Goal: Navigation & Orientation: Understand site structure

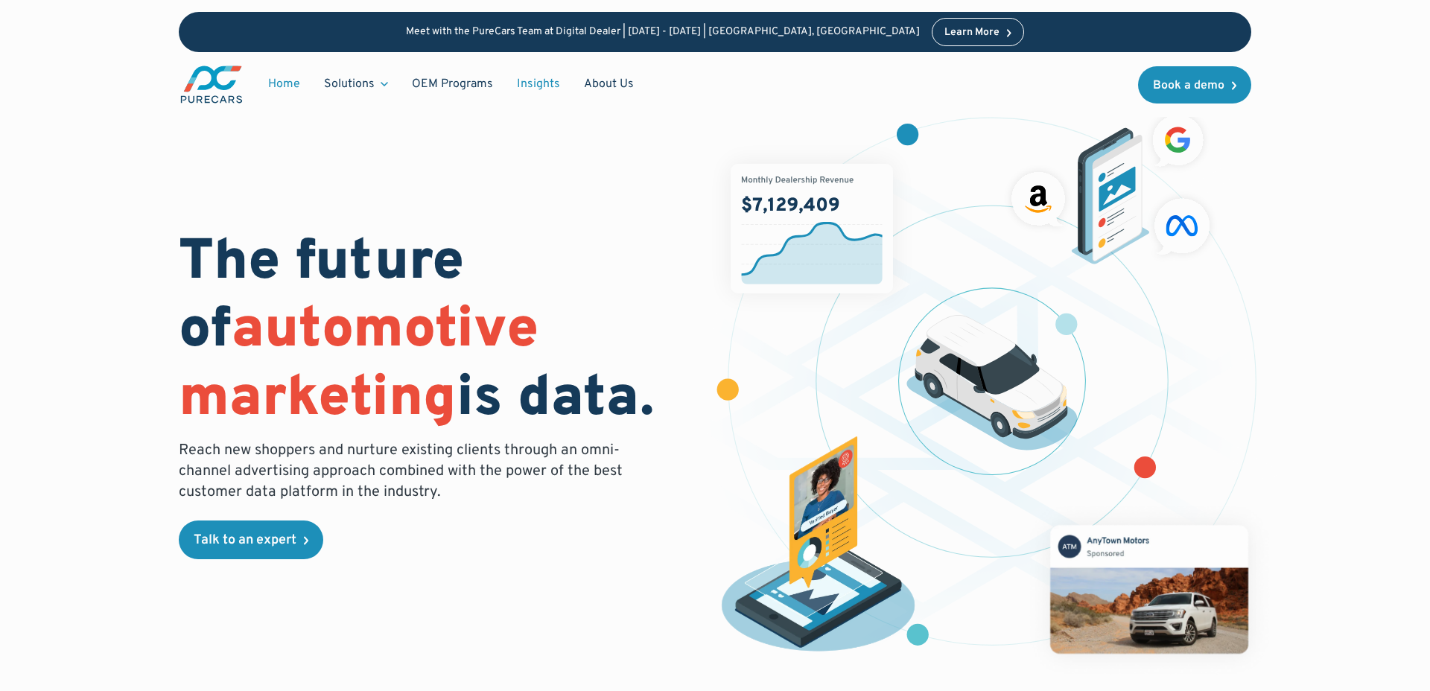
click at [513, 85] on link "Insights" at bounding box center [538, 84] width 67 height 28
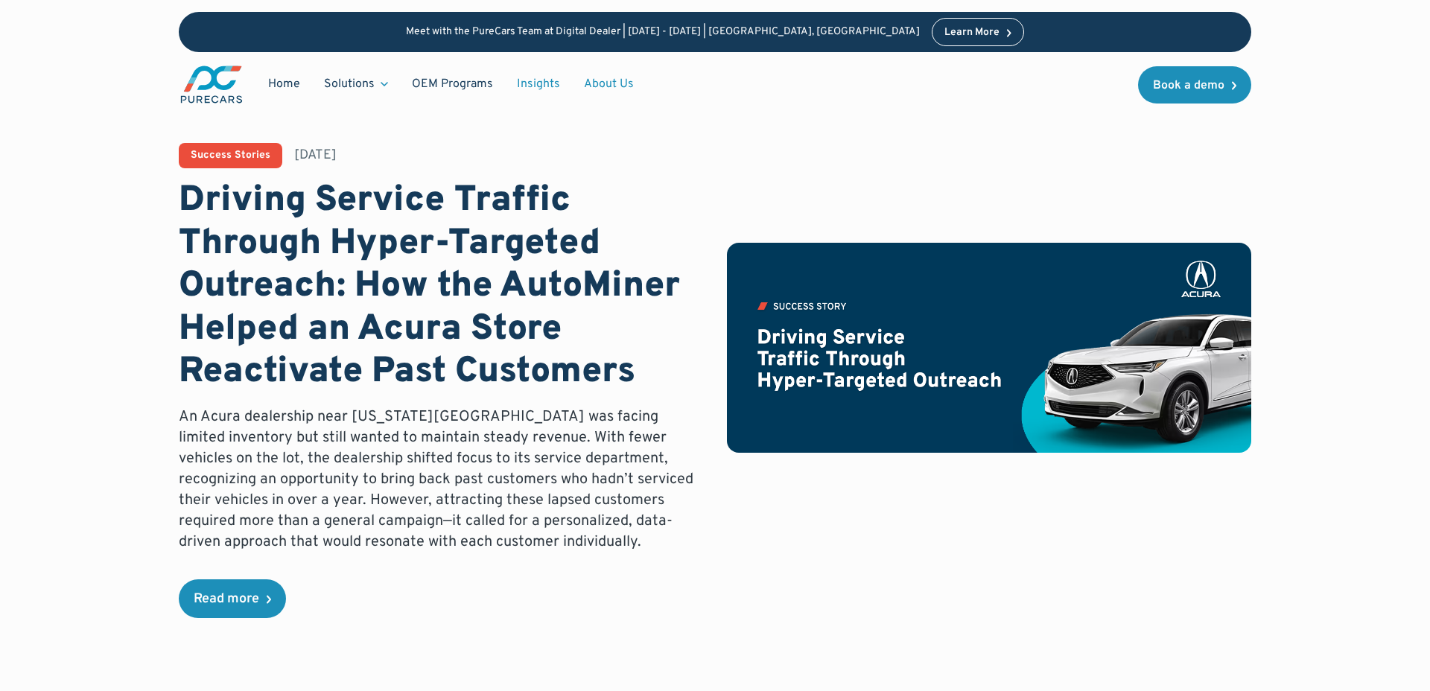
click at [589, 80] on link "About Us" at bounding box center [609, 84] width 74 height 28
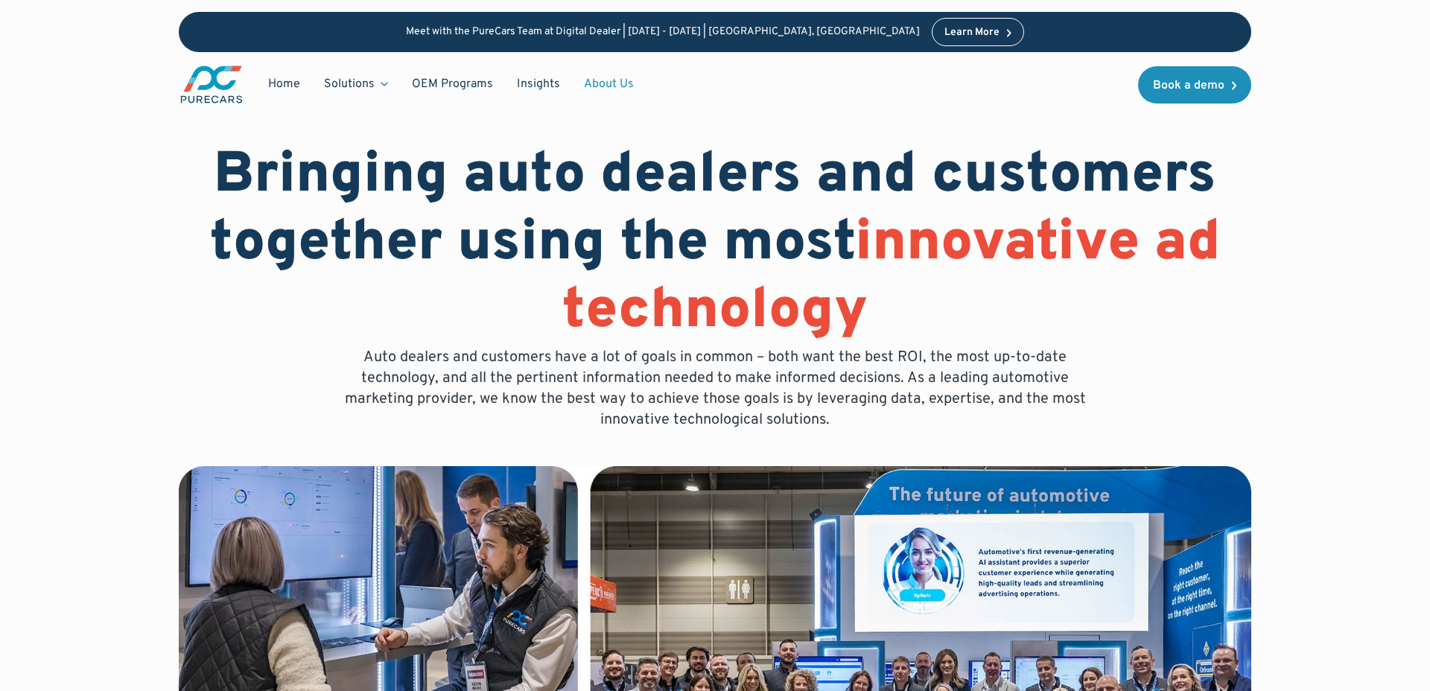
click at [603, 79] on link "About Us" at bounding box center [609, 84] width 74 height 28
click at [595, 80] on link "About Us" at bounding box center [609, 84] width 74 height 28
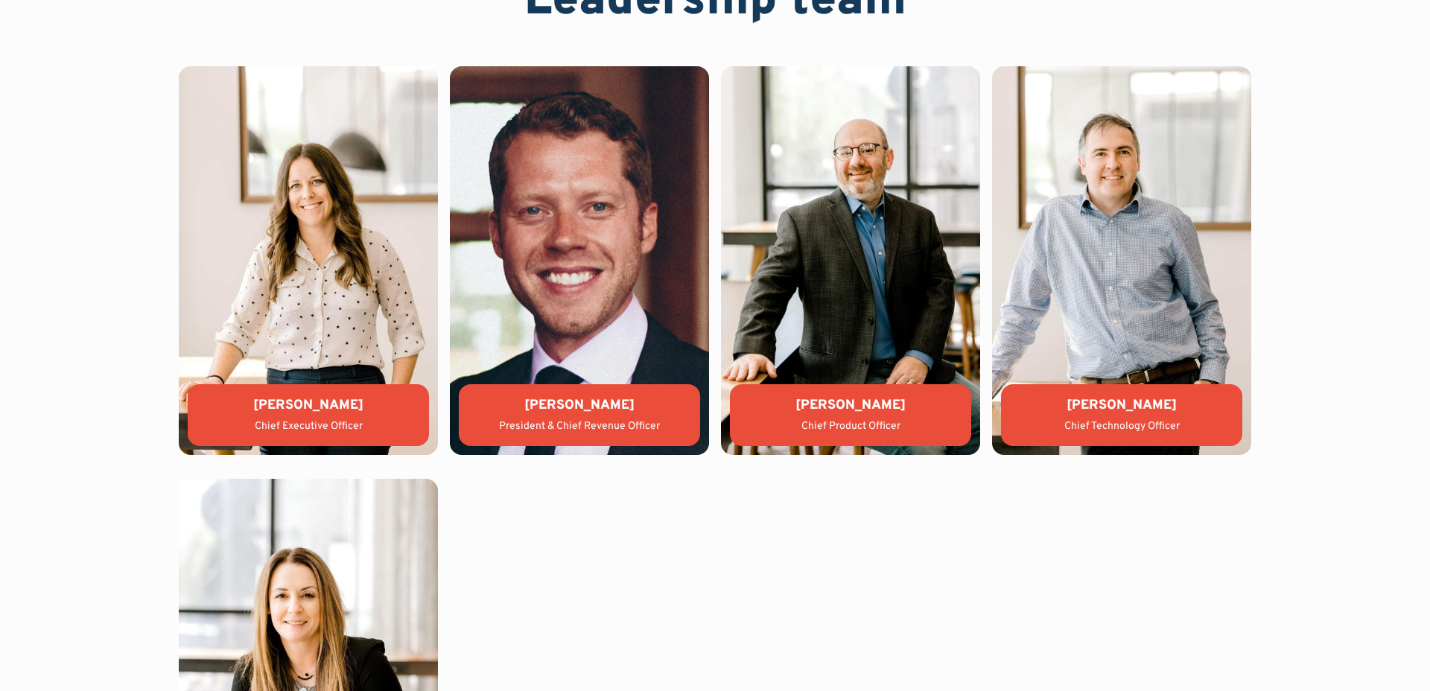
scroll to position [3315, 0]
